Goal: Task Accomplishment & Management: Manage account settings

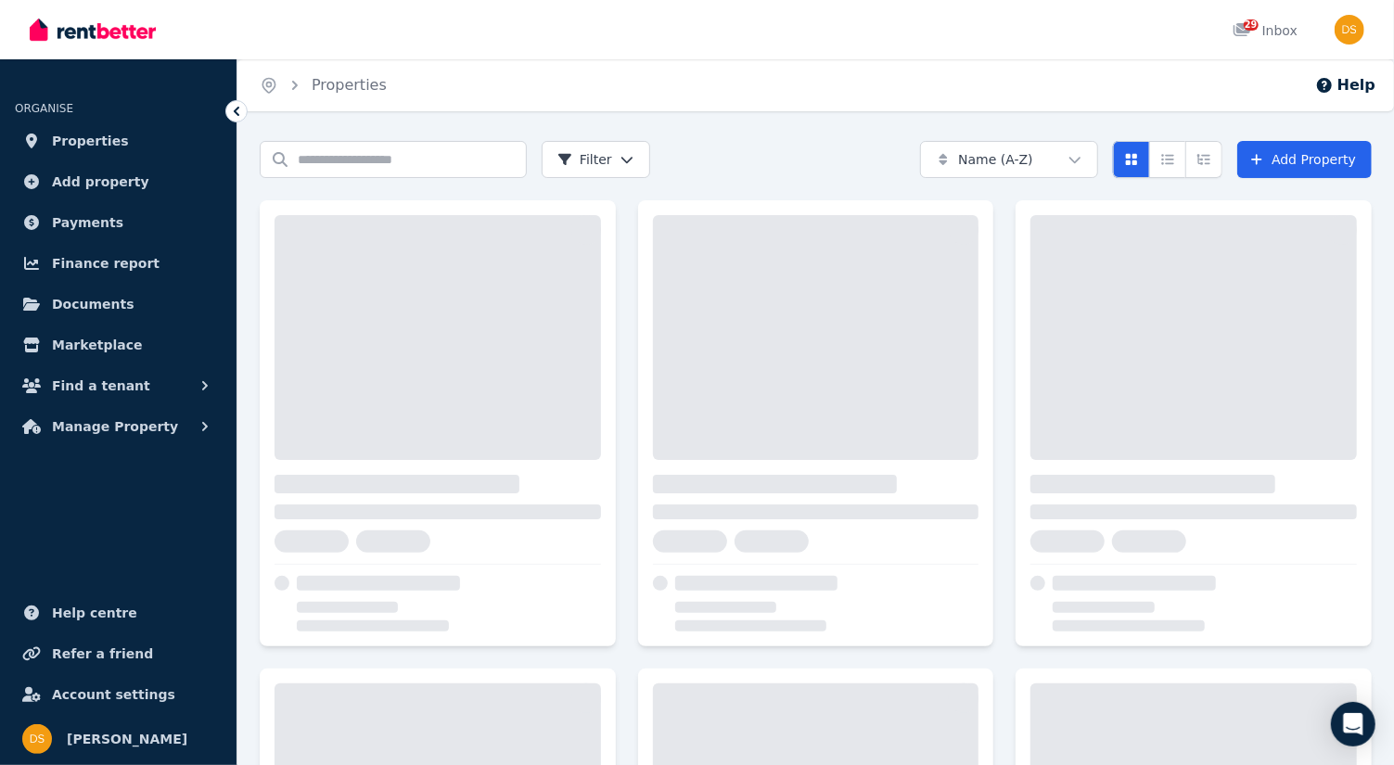
click at [83, 141] on span "Properties" at bounding box center [90, 141] width 77 height 22
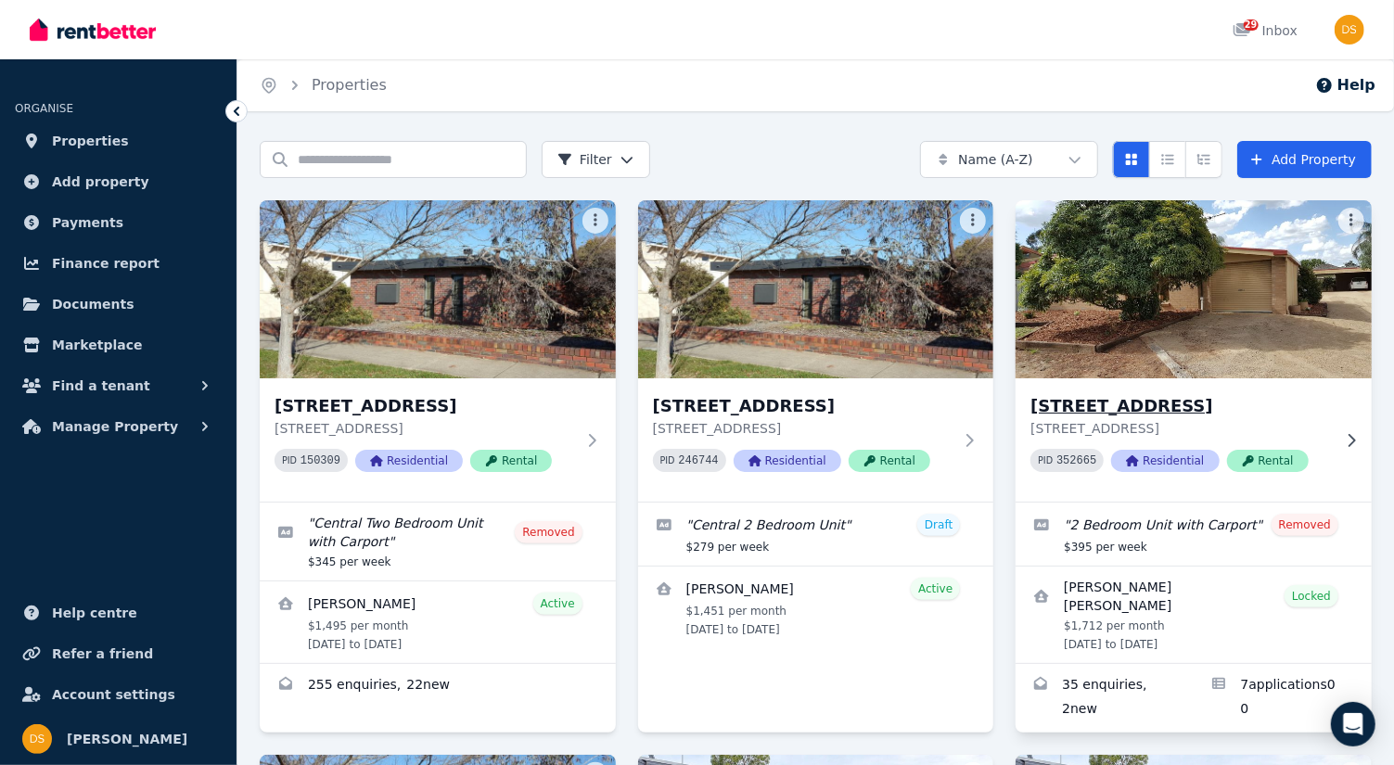
click at [1249, 296] on img at bounding box center [1195, 289] width 374 height 187
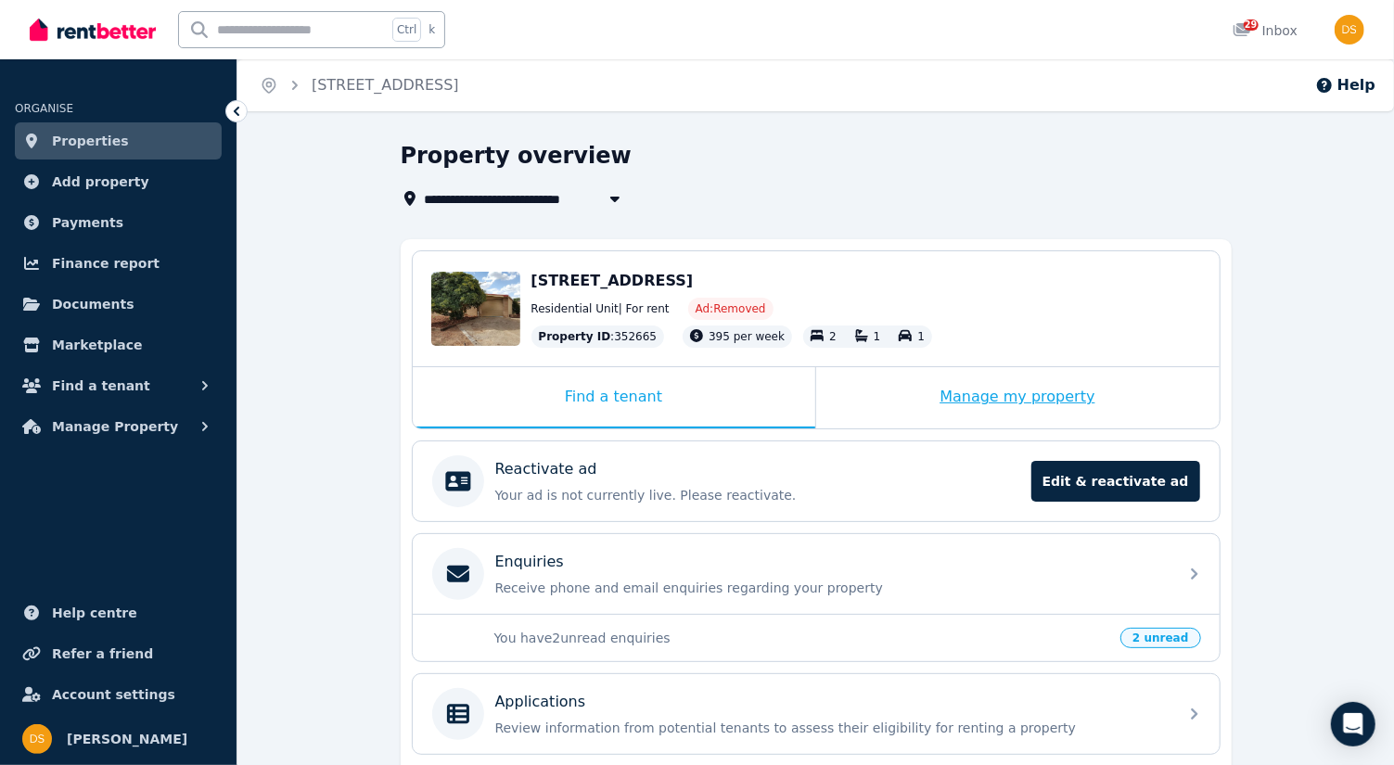
click at [1055, 396] on div "Manage my property" at bounding box center [1018, 397] width 404 height 61
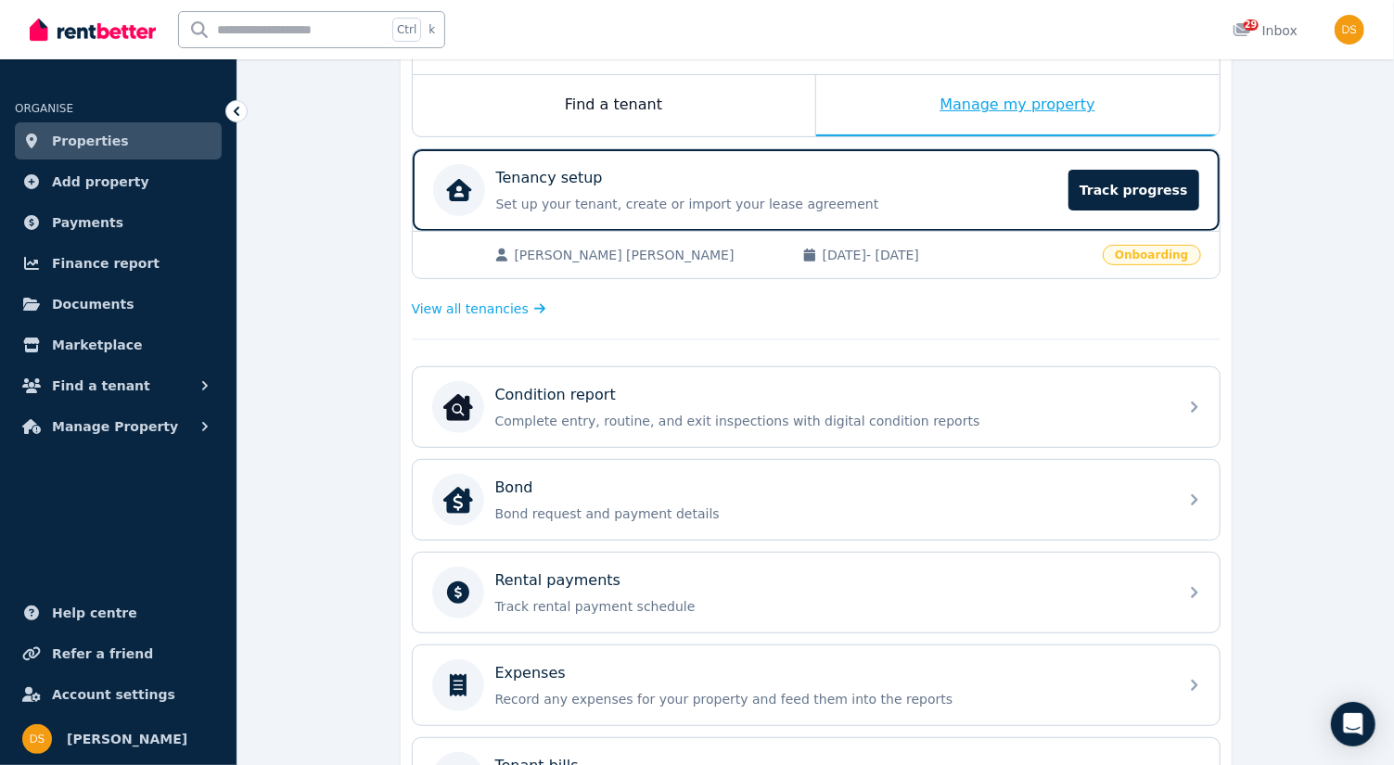
scroll to position [297, 0]
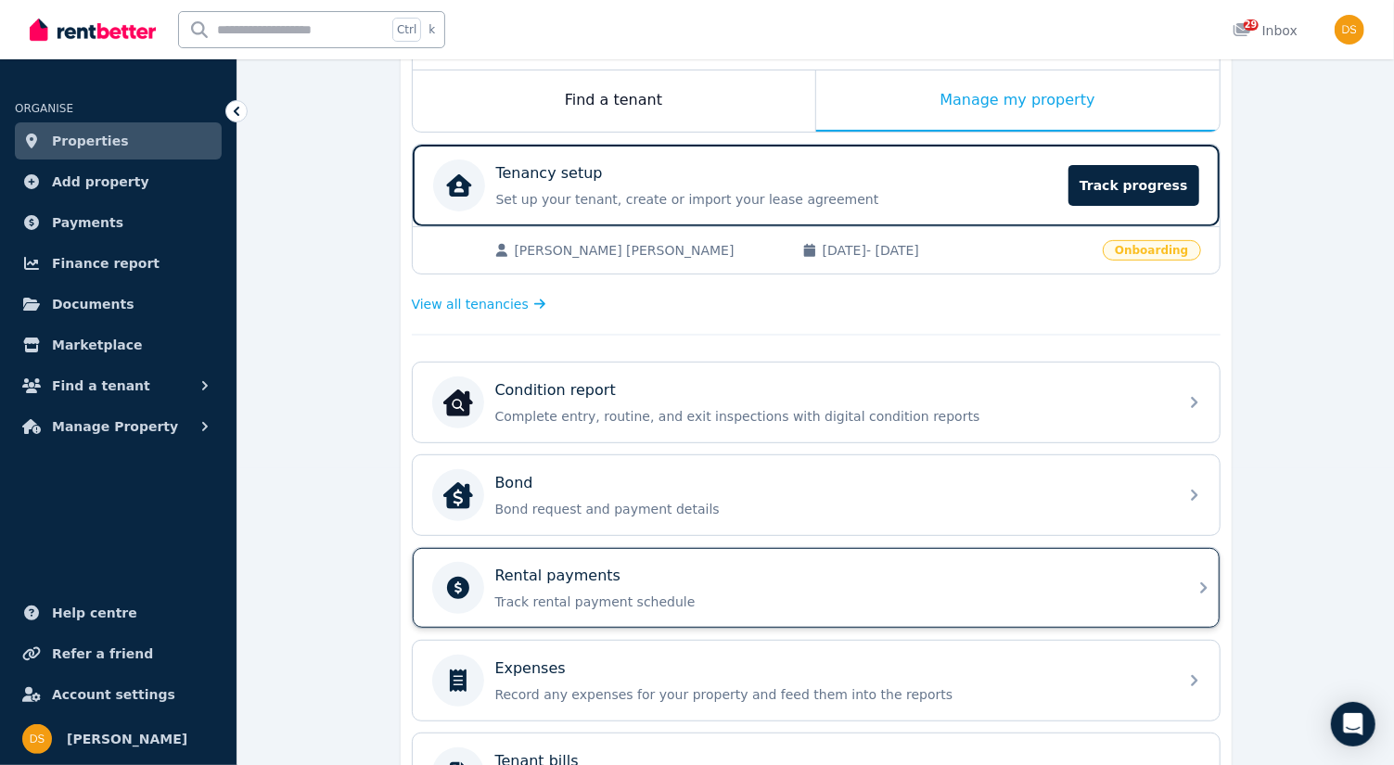
click at [1200, 577] on icon at bounding box center [1204, 588] width 22 height 22
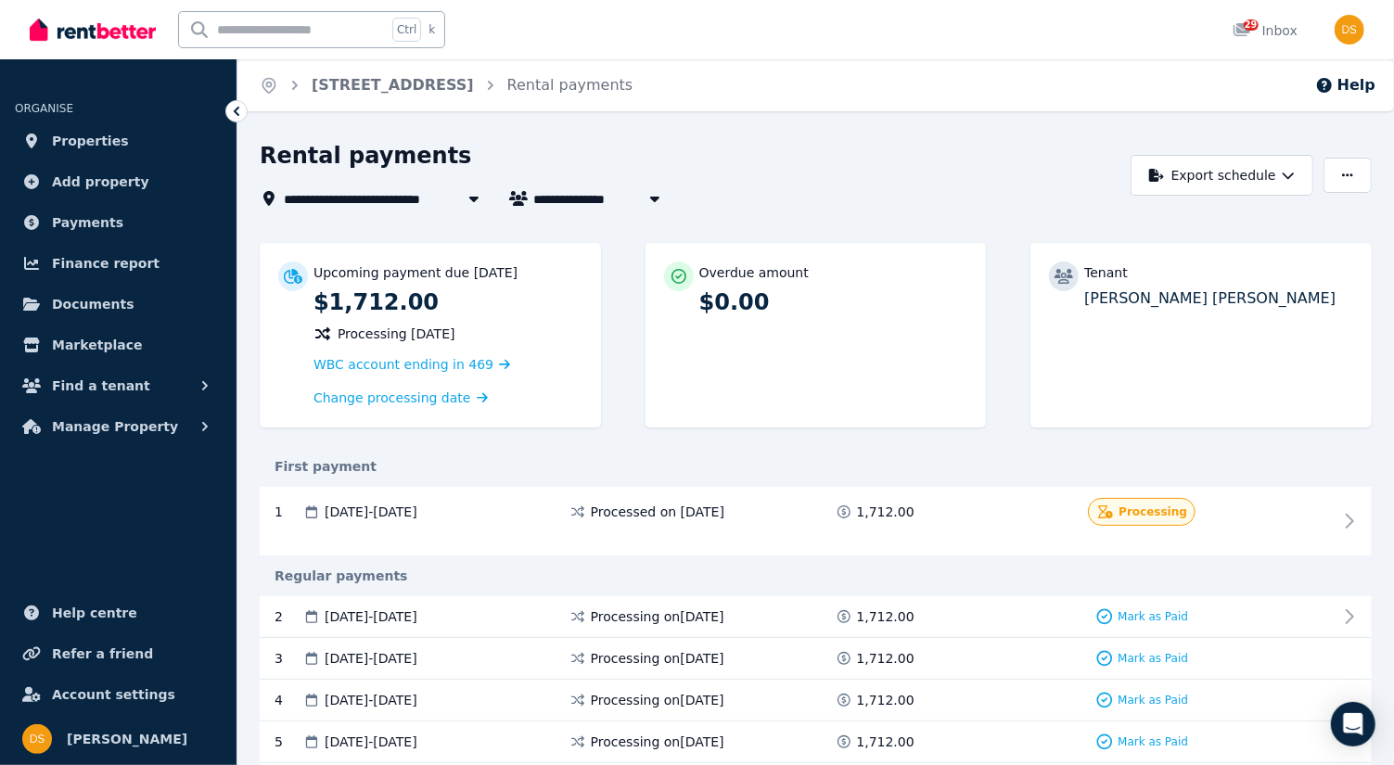
click at [1200, 577] on div "Regular payments" at bounding box center [816, 576] width 1112 height 19
click at [108, 149] on span "Properties" at bounding box center [90, 141] width 77 height 22
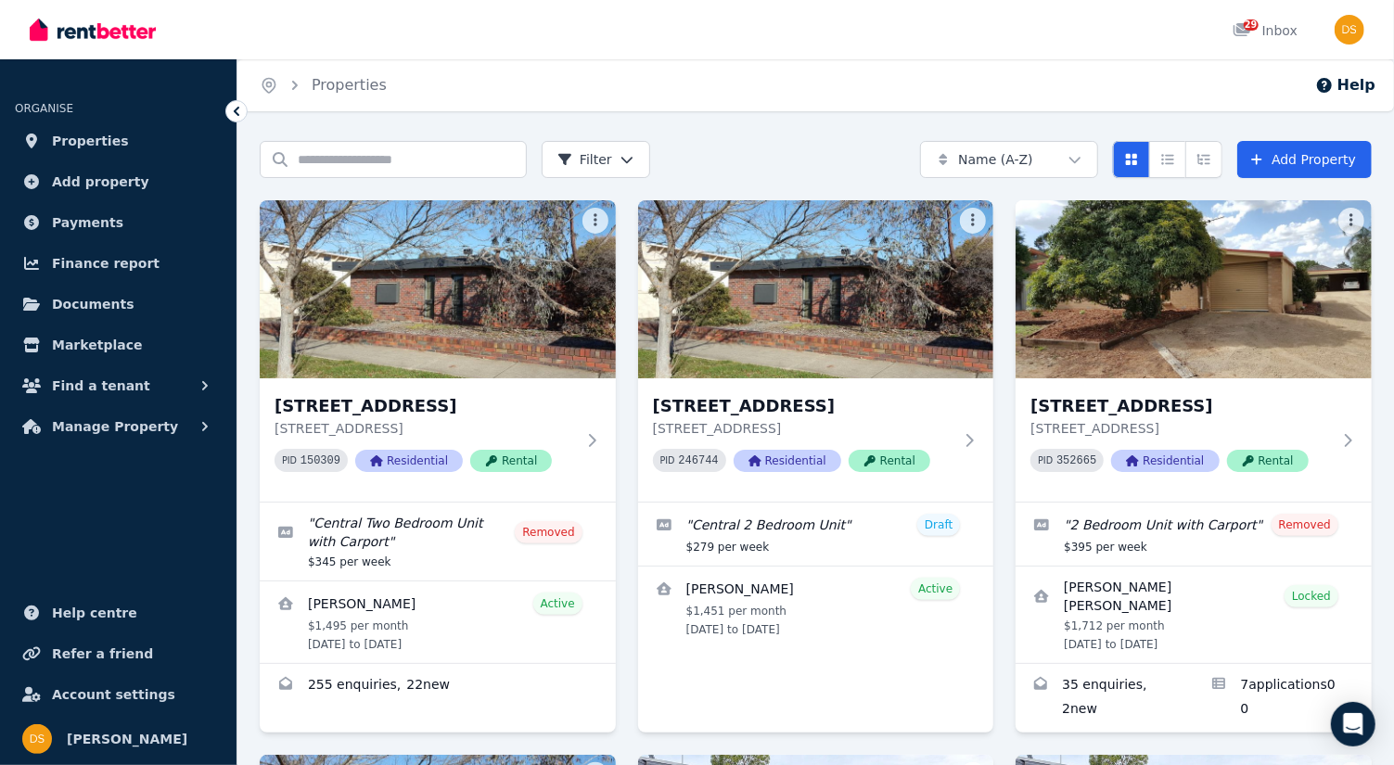
click at [1229, 394] on h3 "[STREET_ADDRESS]" at bounding box center [1181, 406] width 301 height 26
